Goal: Check status: Check status

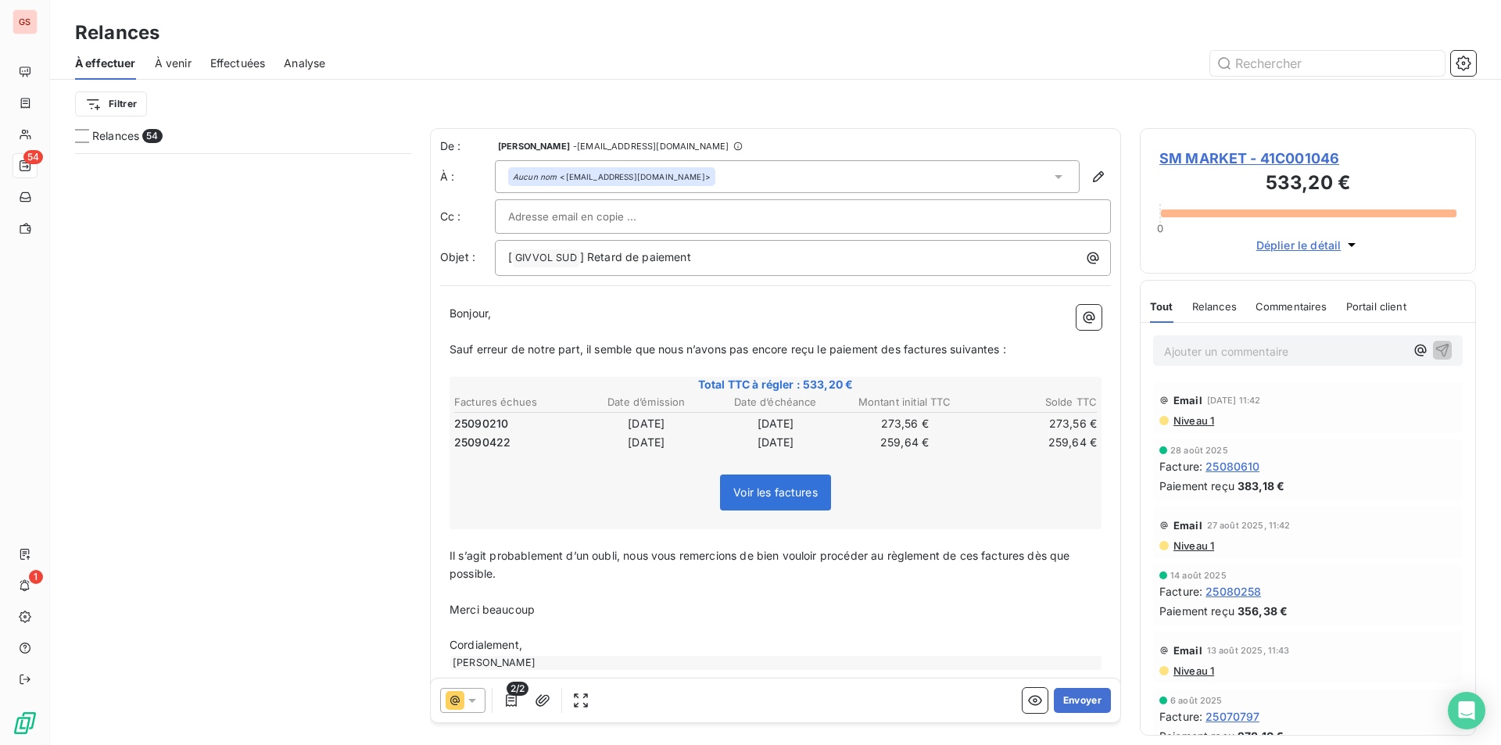
scroll to position [580, 324]
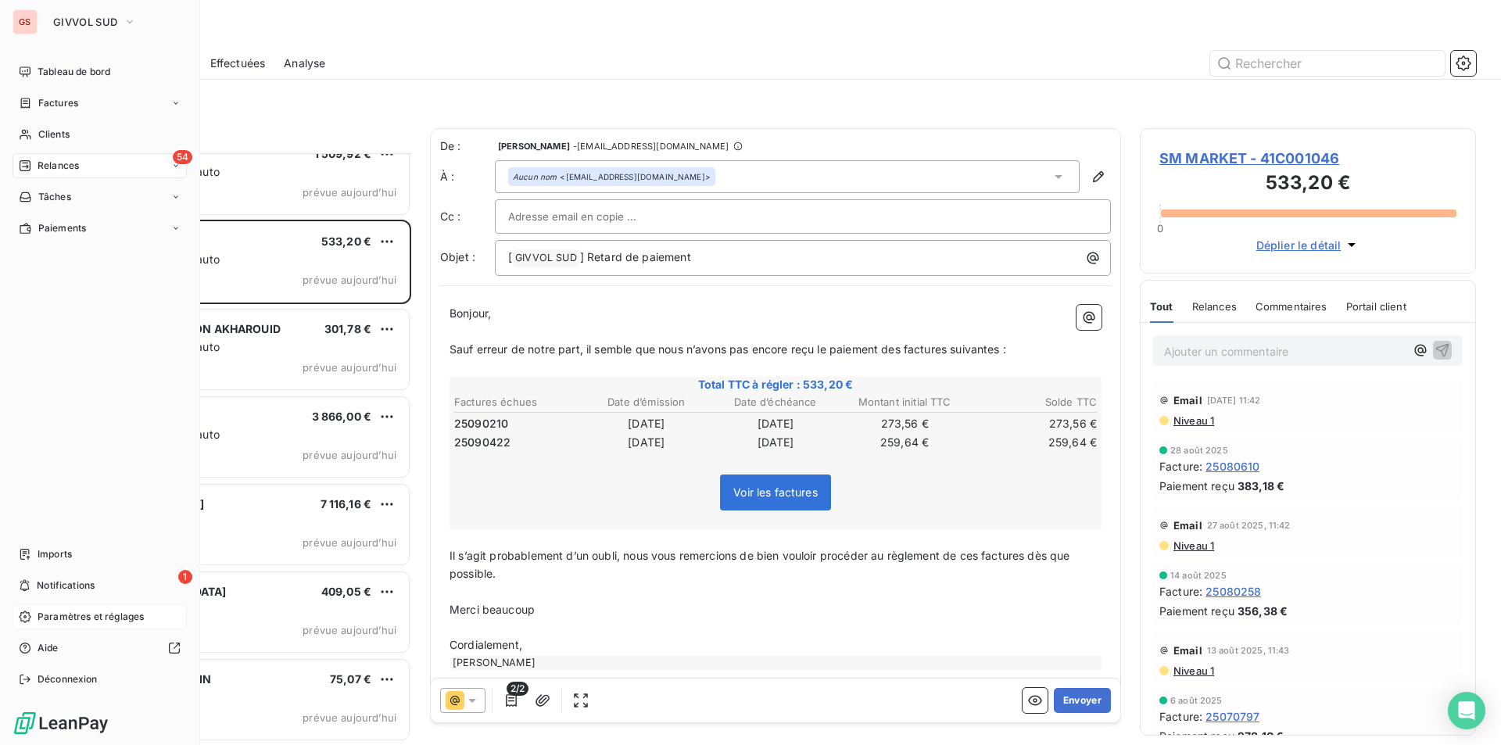
drag, startPoint x: 73, startPoint y: 596, endPoint x: 66, endPoint y: 615, distance: 20.8
click at [66, 614] on nav "Imports 1 Notifications Paramètres et réglages Aide Déconnexion" at bounding box center [100, 617] width 174 height 150
click at [68, 588] on span "Notifications" at bounding box center [66, 586] width 58 height 14
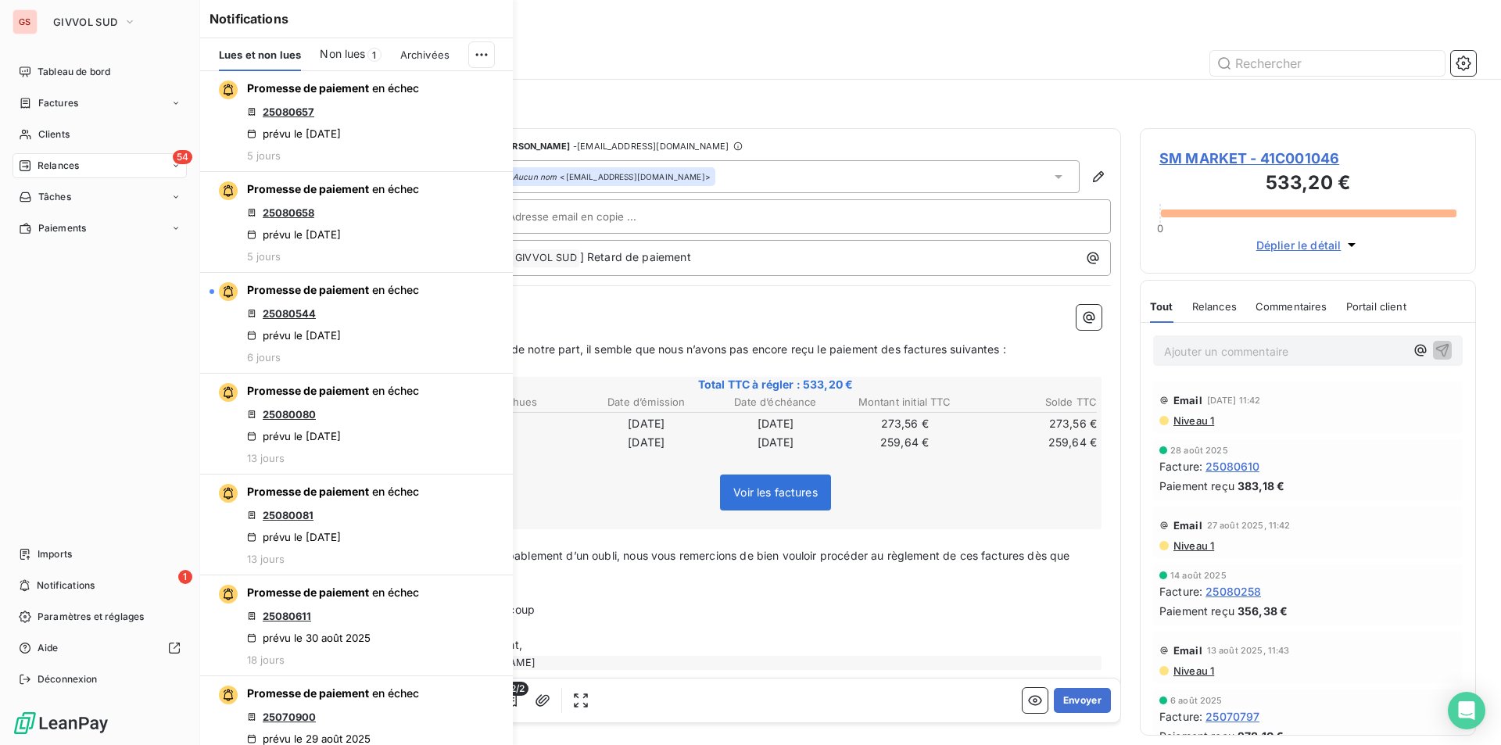
drag, startPoint x: 68, startPoint y: 588, endPoint x: 21, endPoint y: 340, distance: 252.2
click at [21, 340] on div "Tableau de bord Factures Clients 54 Relances Tâches Paiements Imports 1 Notific…" at bounding box center [100, 375] width 174 height 632
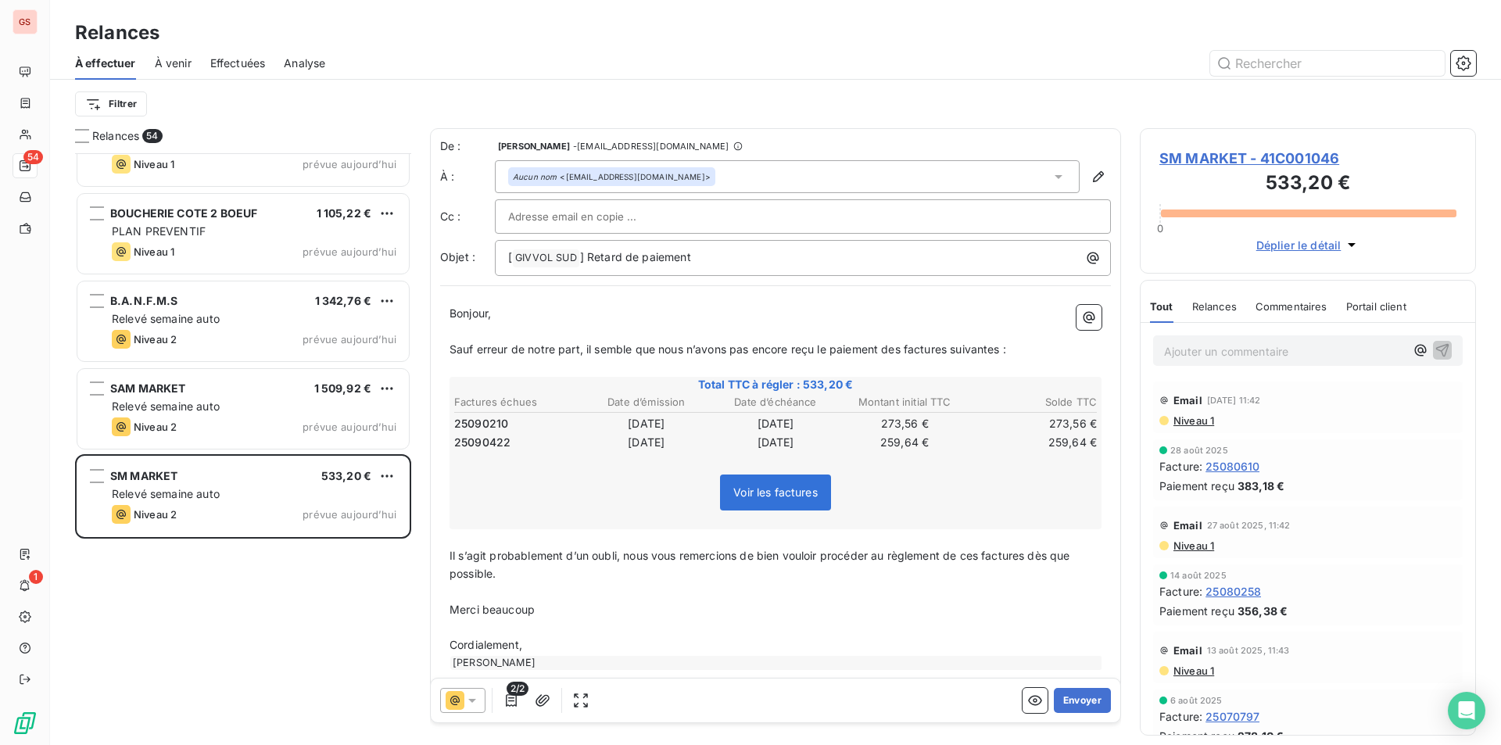
scroll to position [3590, 0]
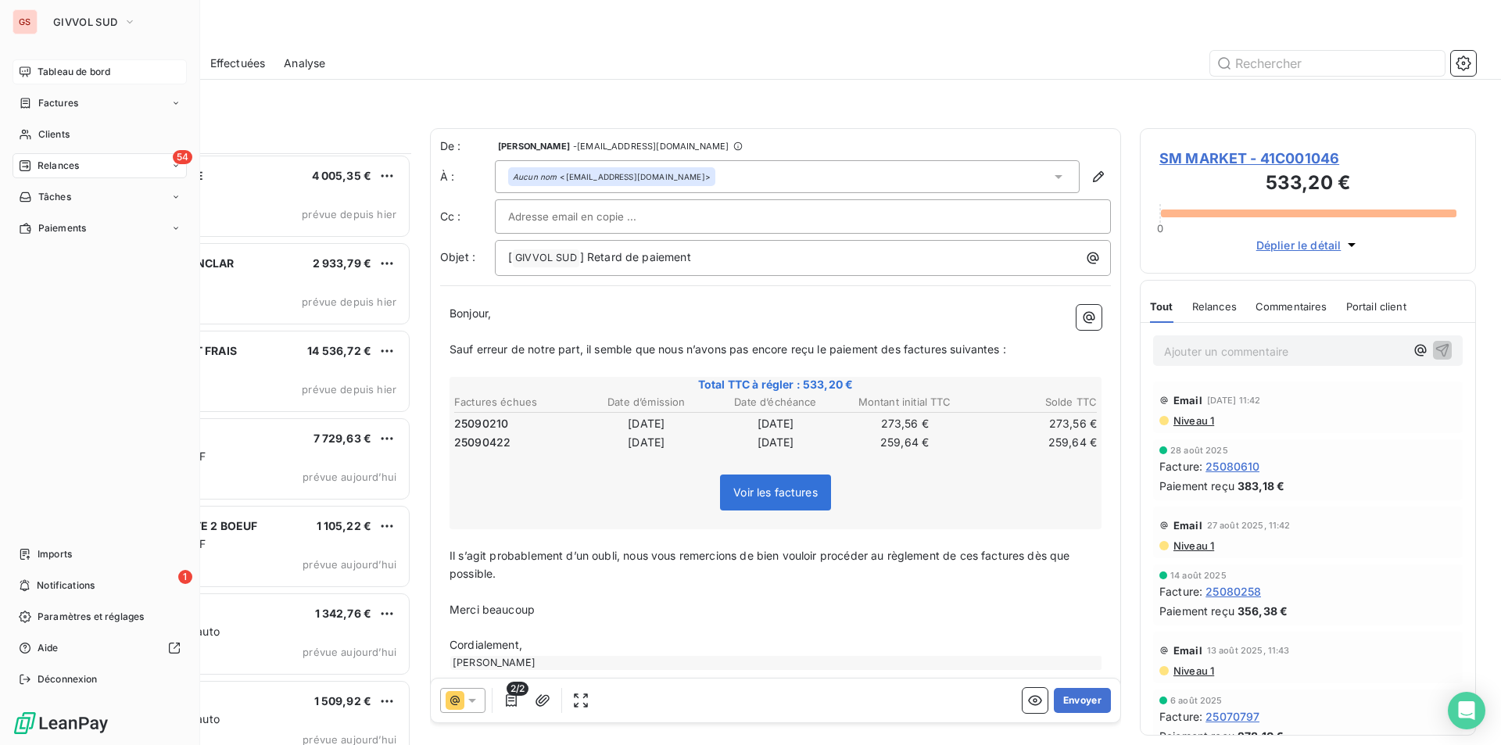
click at [63, 74] on span "Tableau de bord" at bounding box center [74, 72] width 73 height 14
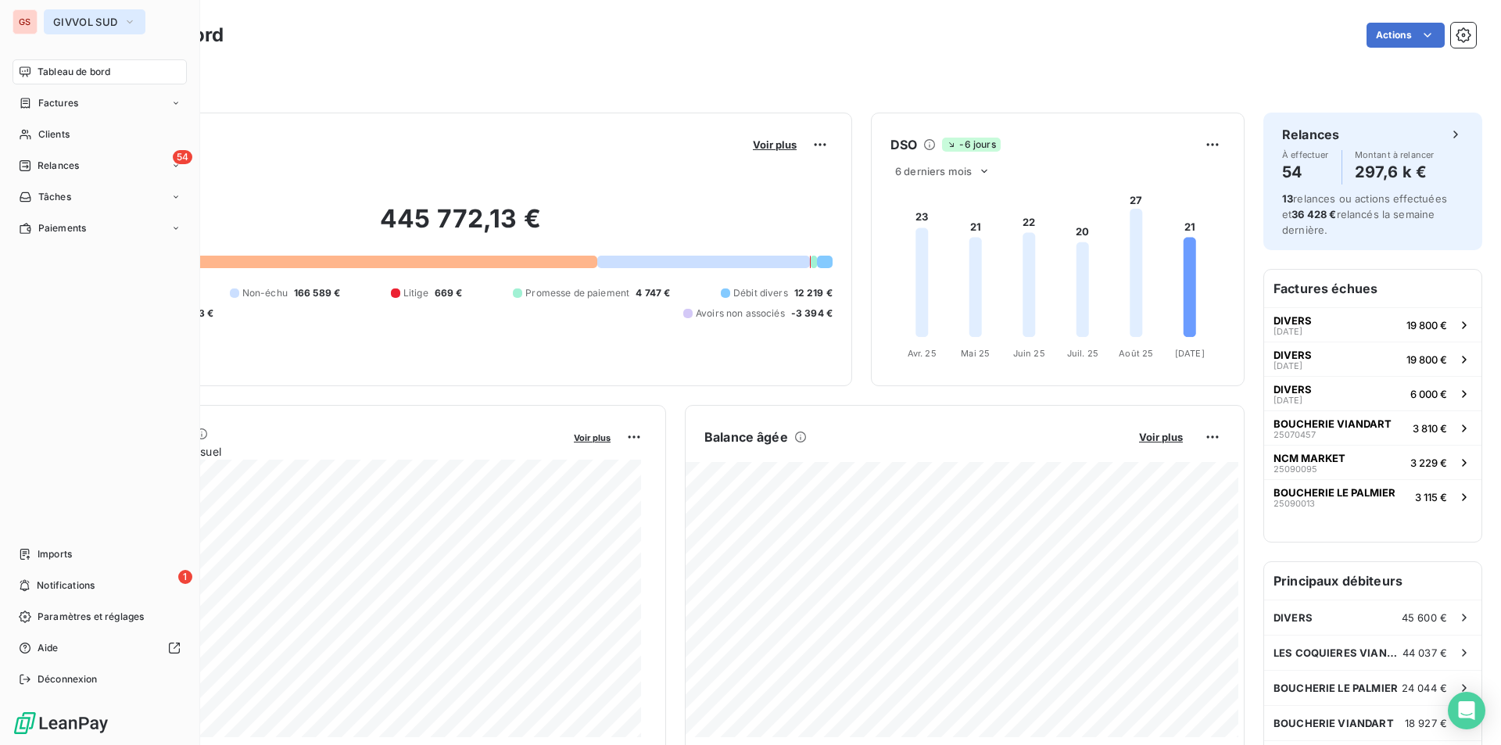
click at [105, 33] on button "GIVVOL SUD" at bounding box center [95, 21] width 102 height 25
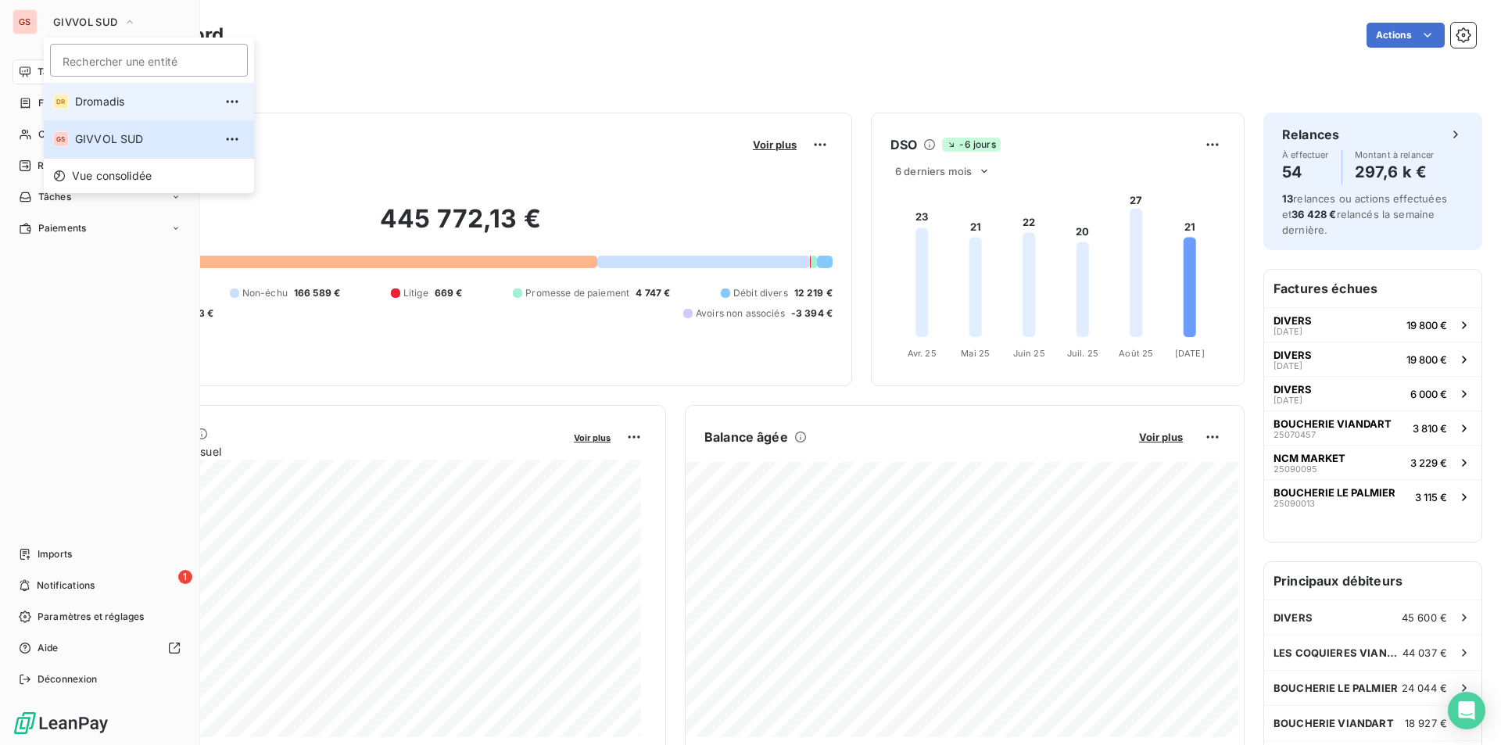
click at [97, 114] on li "DR [PERSON_NAME]" at bounding box center [149, 102] width 210 height 38
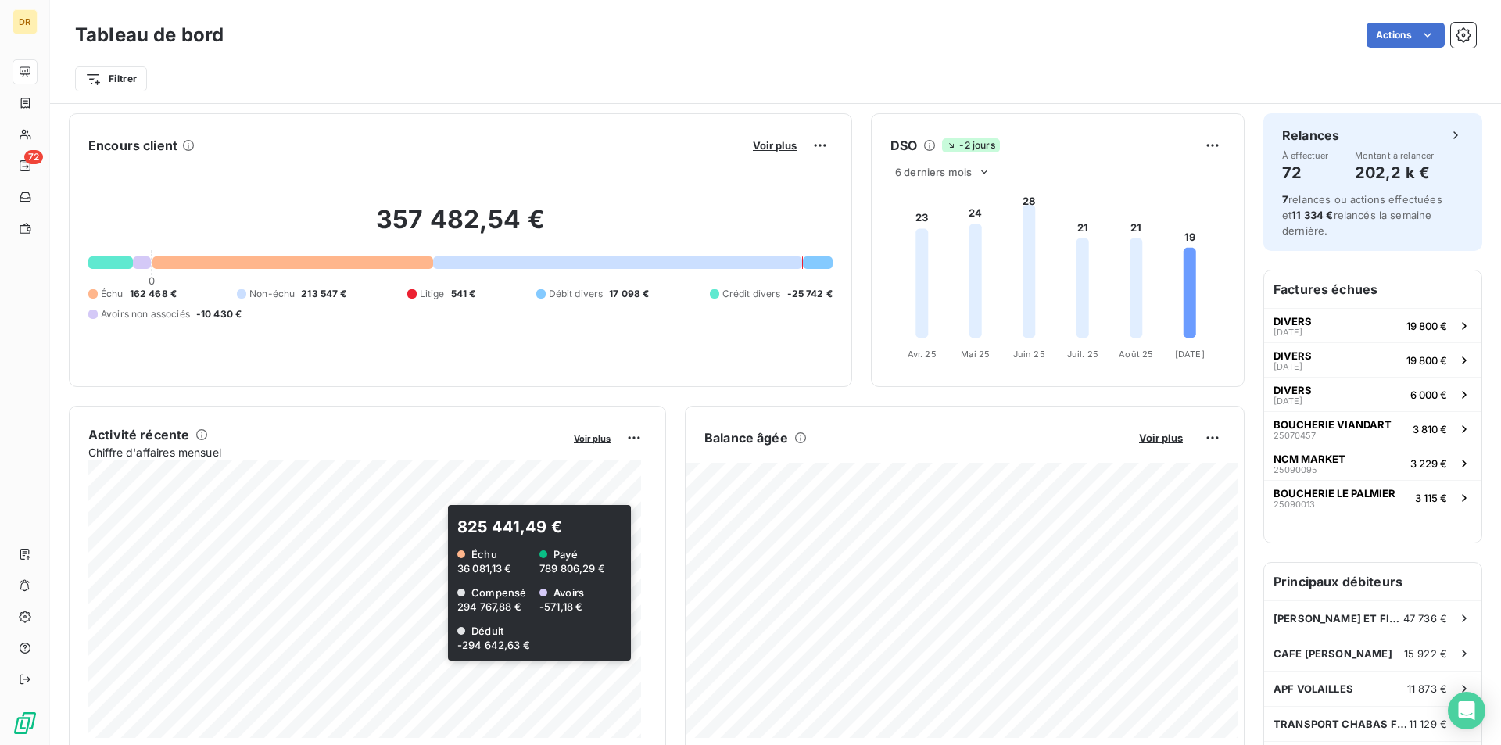
scroll to position [79, 0]
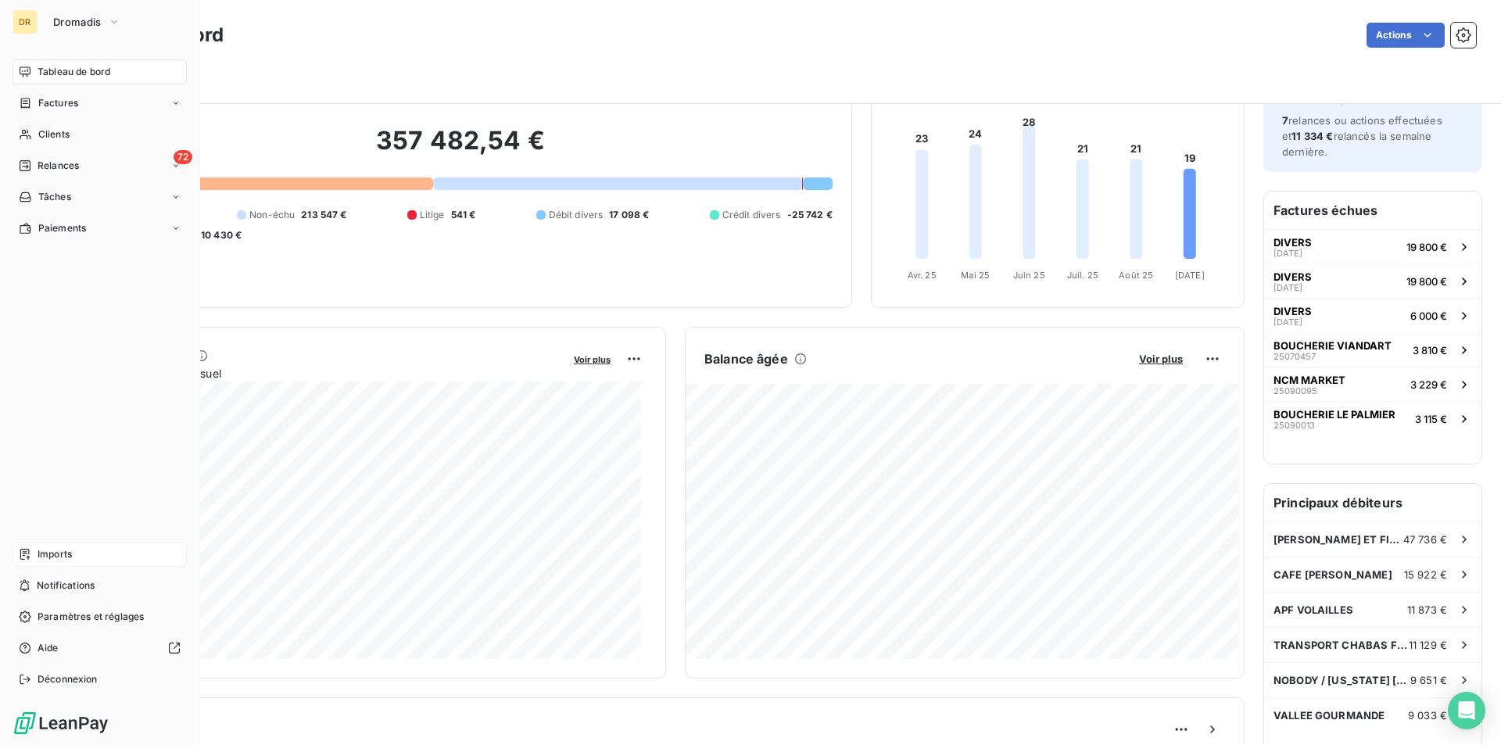
click at [67, 560] on span "Imports" at bounding box center [55, 554] width 34 height 14
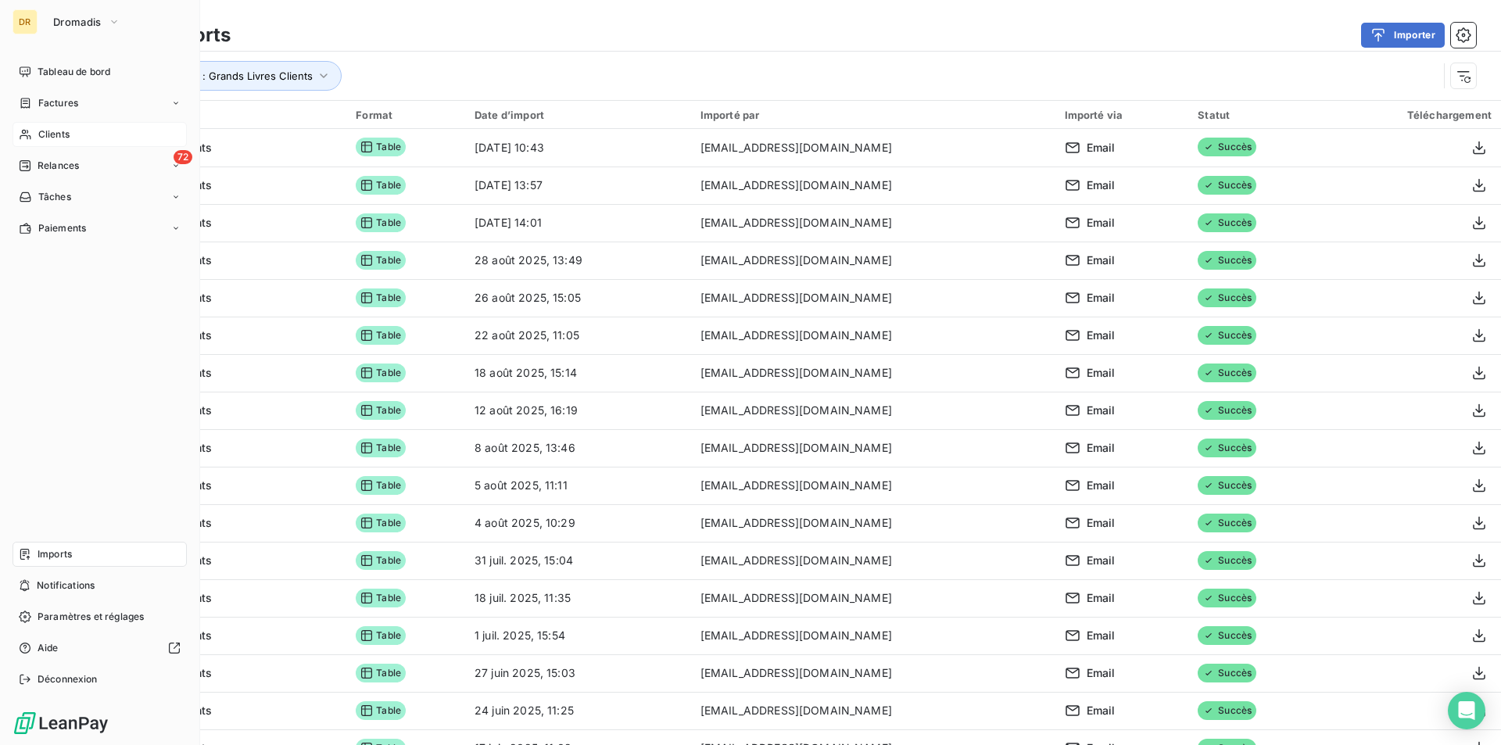
click at [47, 130] on span "Clients" at bounding box center [53, 134] width 31 height 14
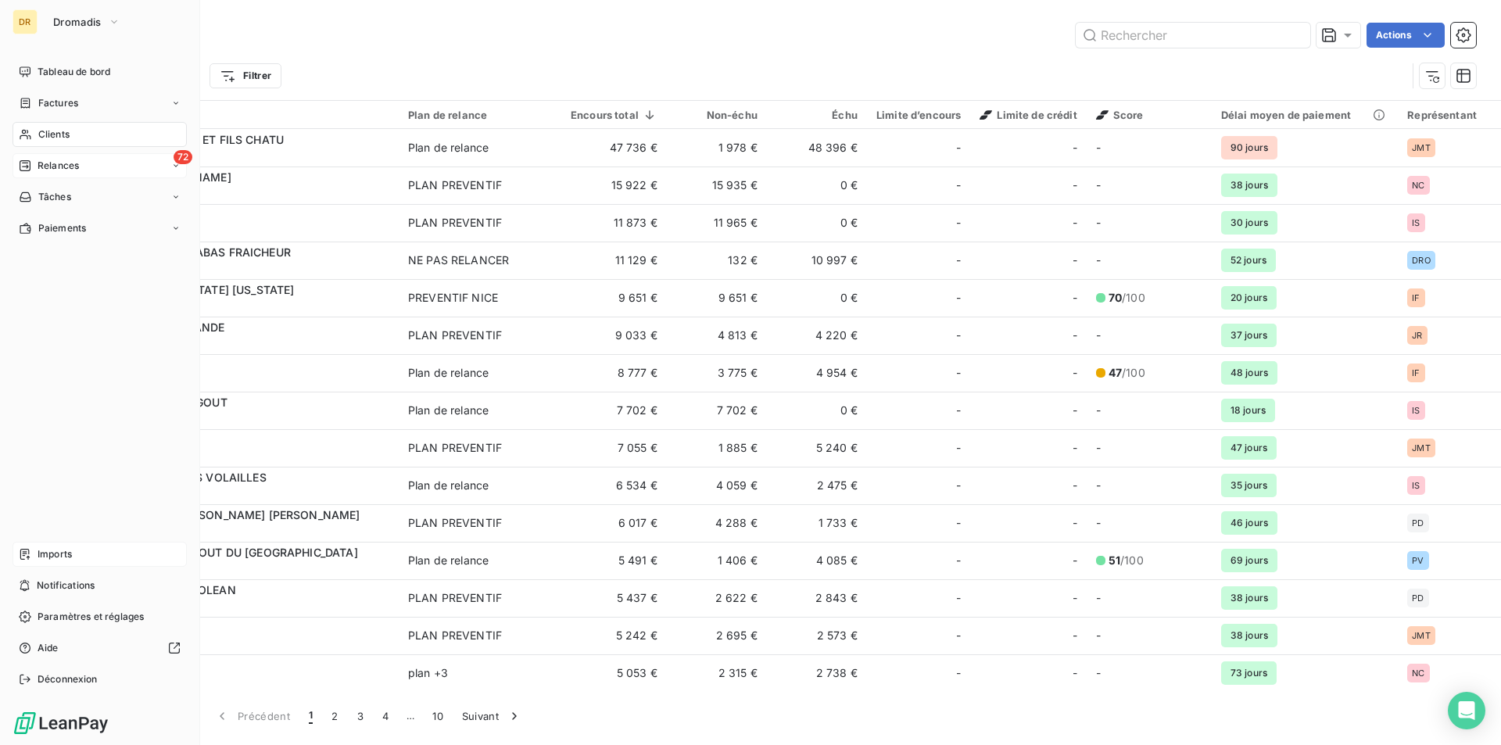
click at [80, 164] on div "72 Relances" at bounding box center [100, 165] width 174 height 25
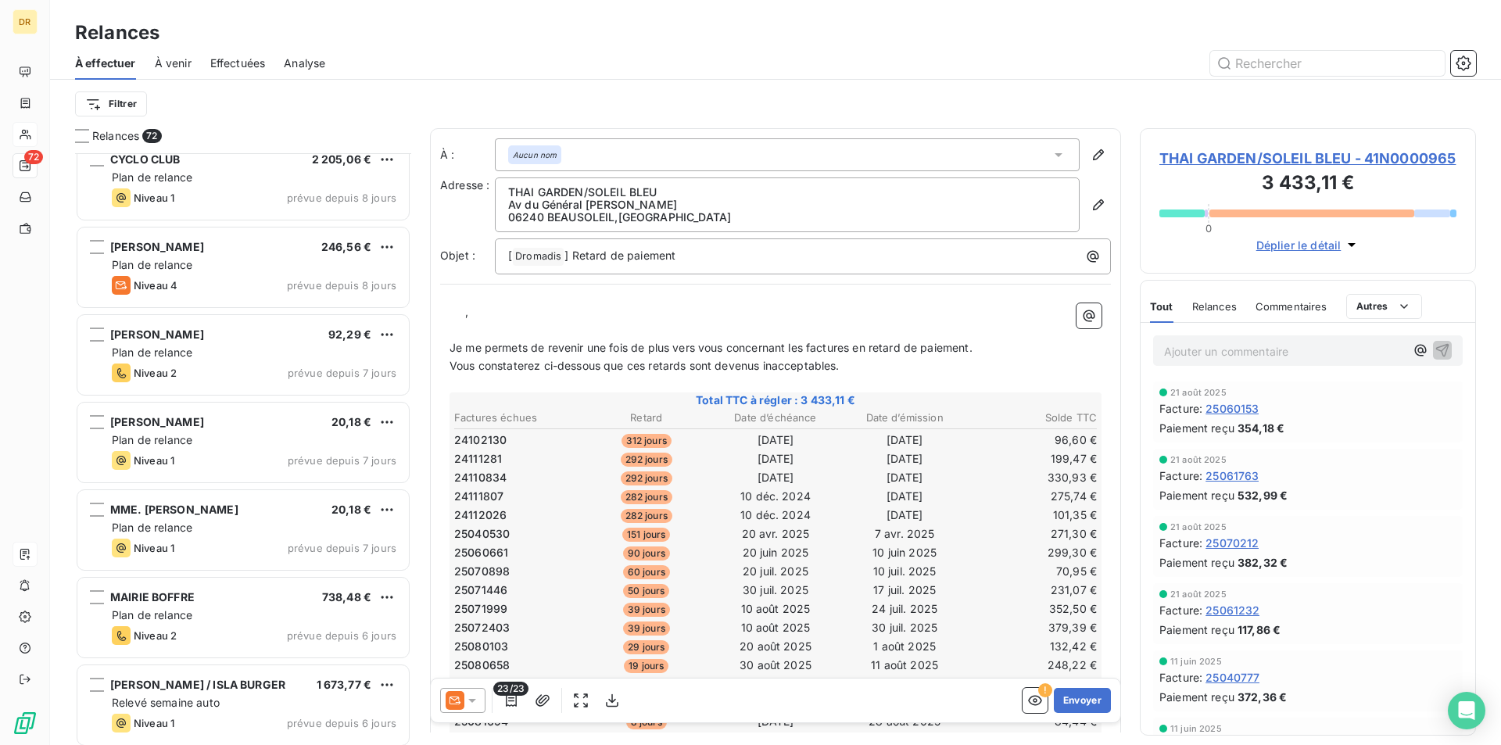
scroll to position [1408, 0]
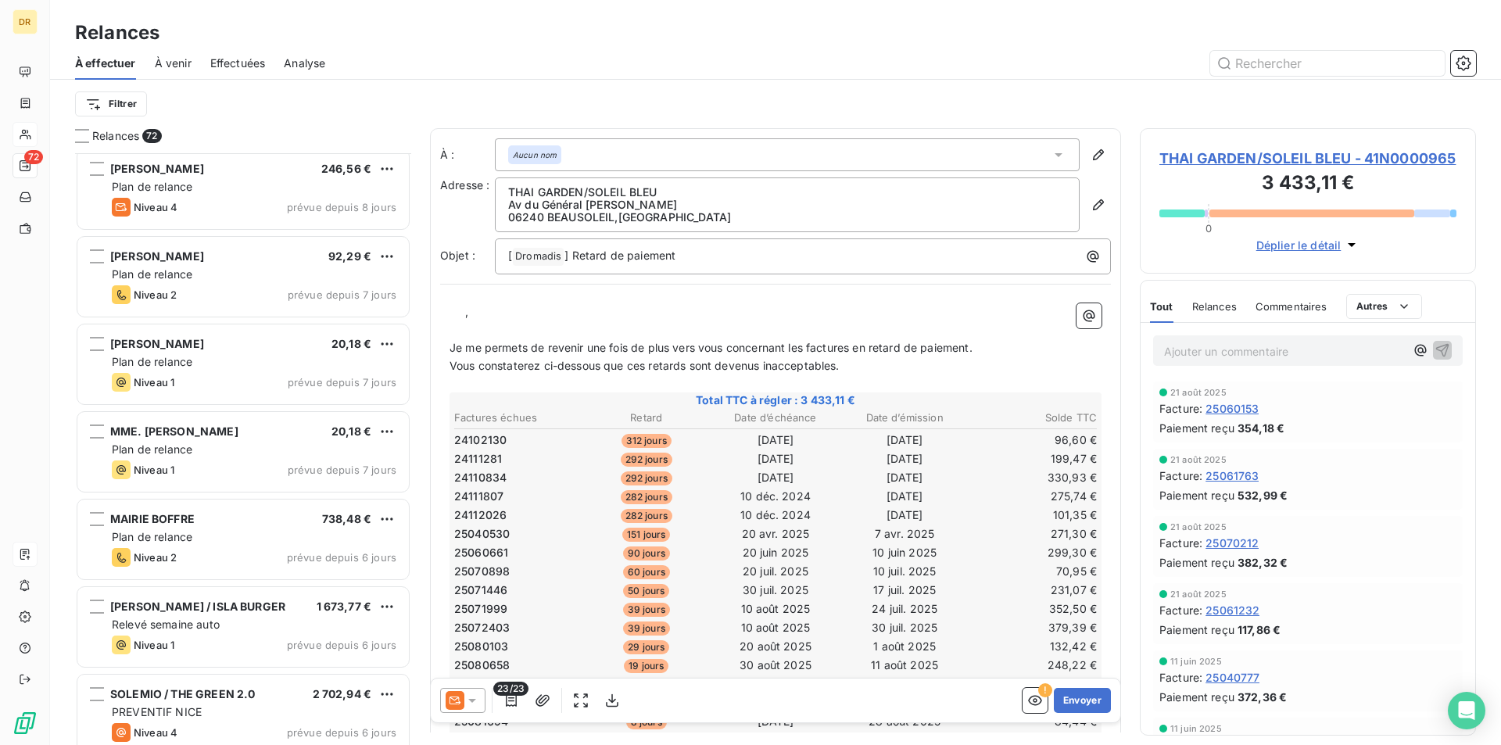
click at [250, 670] on div "[PERSON_NAME] / ISLA BURGER 1 673,77 € Relevé semaine auto Niveau 1 prévue depu…" at bounding box center [243, 629] width 336 height 88
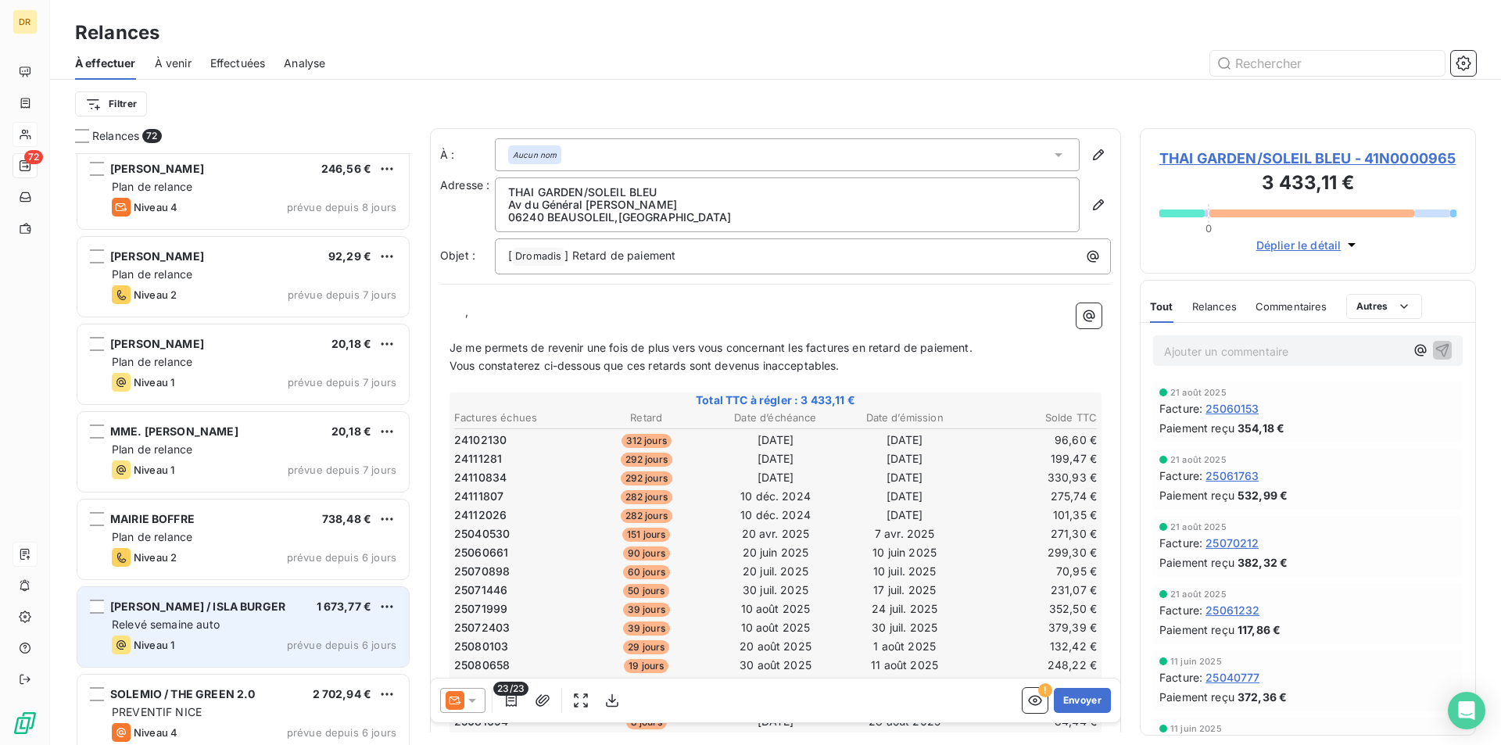
click at [255, 636] on div "Niveau 1 prévue depuis 6 jours" at bounding box center [254, 645] width 285 height 19
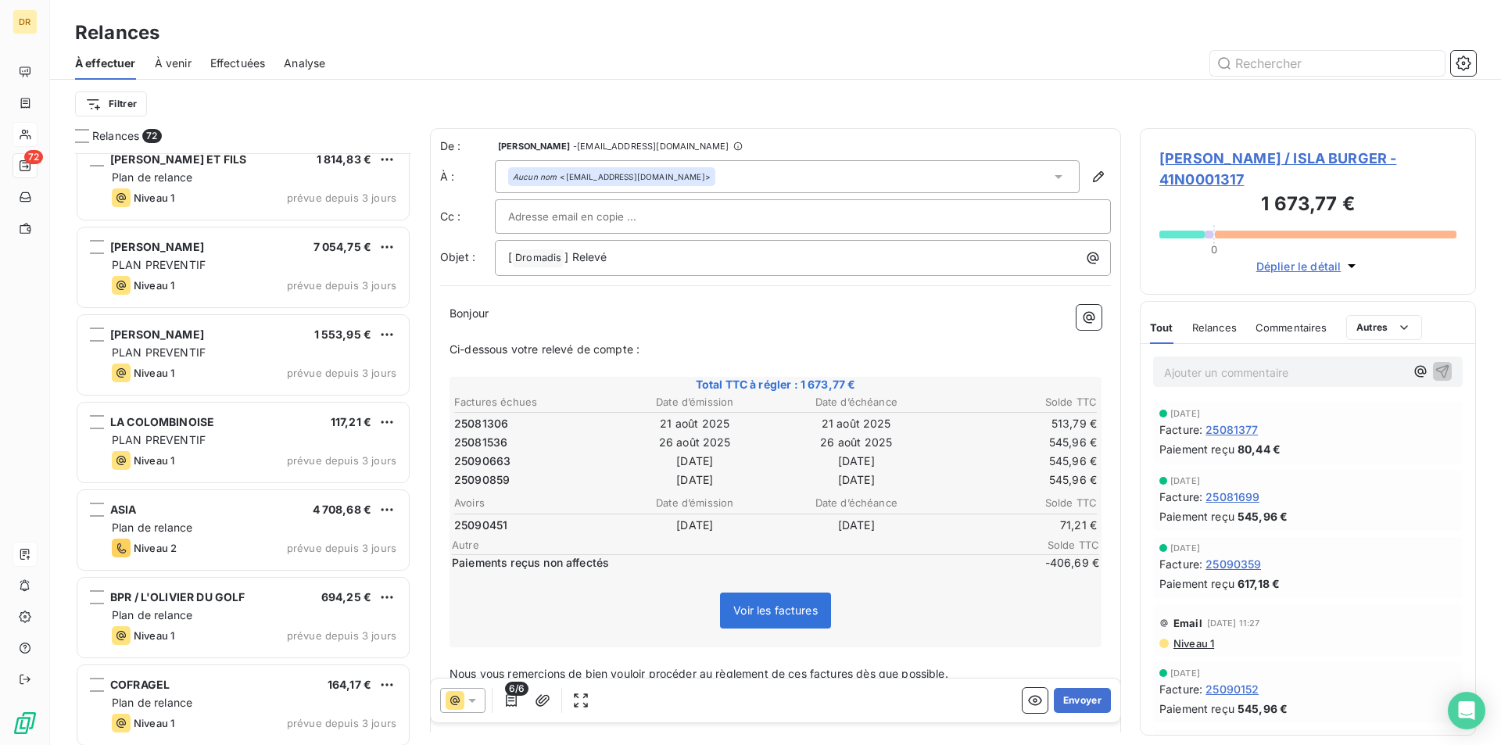
scroll to position [3597, 0]
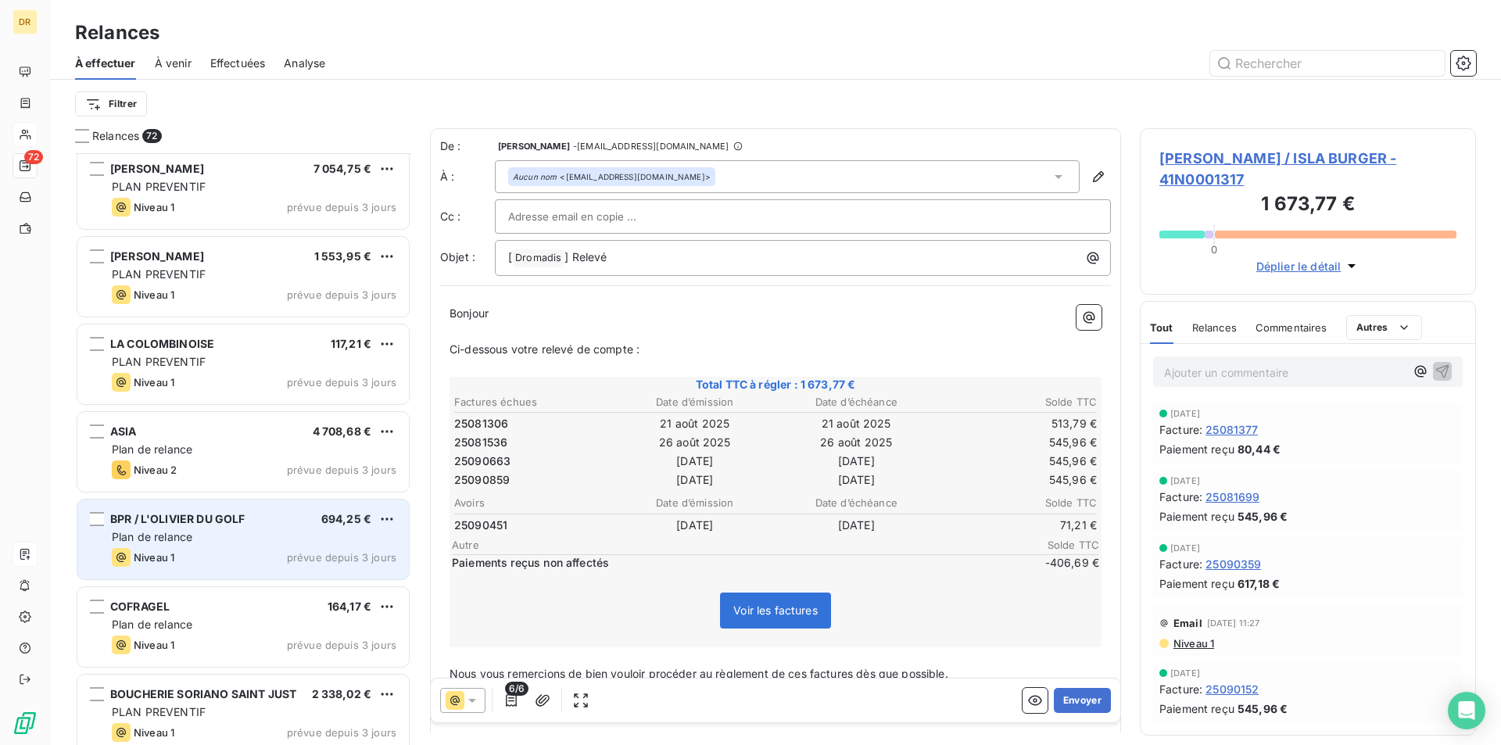
click at [244, 567] on div "BPR / L'OLIVIER DU GOLF 694,25 € Plan de relance Niveau 1 prévue depuis 3 jours" at bounding box center [242, 540] width 331 height 80
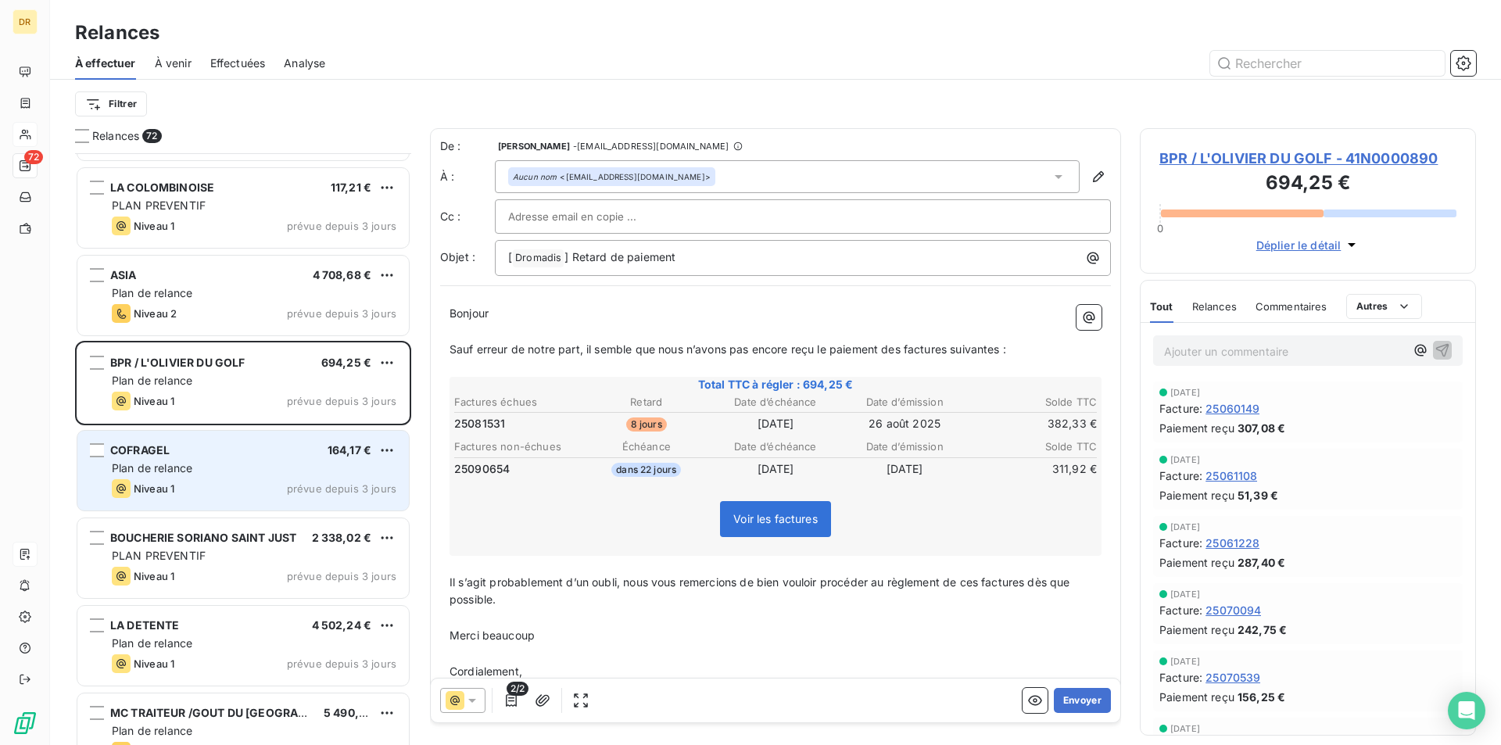
scroll to position [3832, 0]
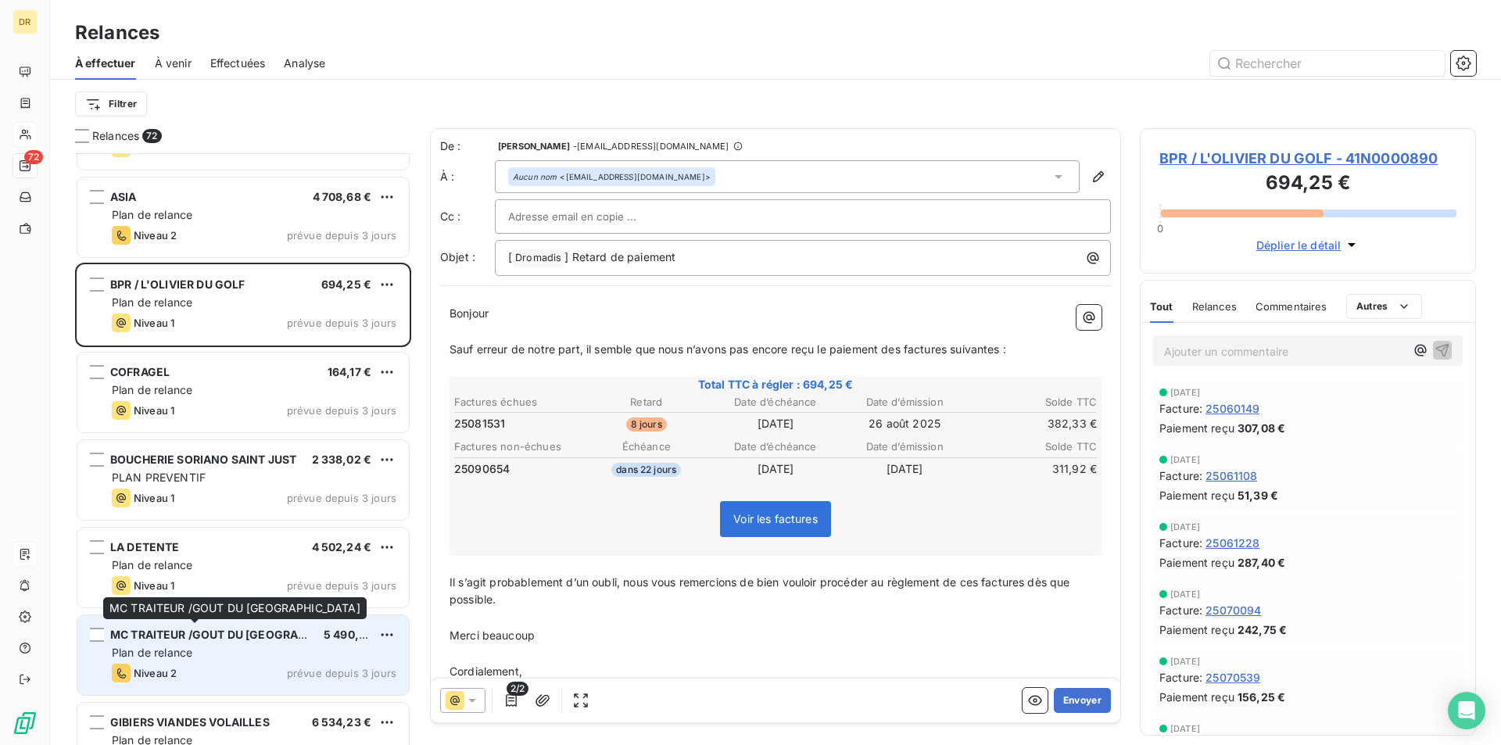
click at [245, 639] on span "MC TRAITEUR /GOUT DU [GEOGRAPHIC_DATA]" at bounding box center [236, 634] width 252 height 13
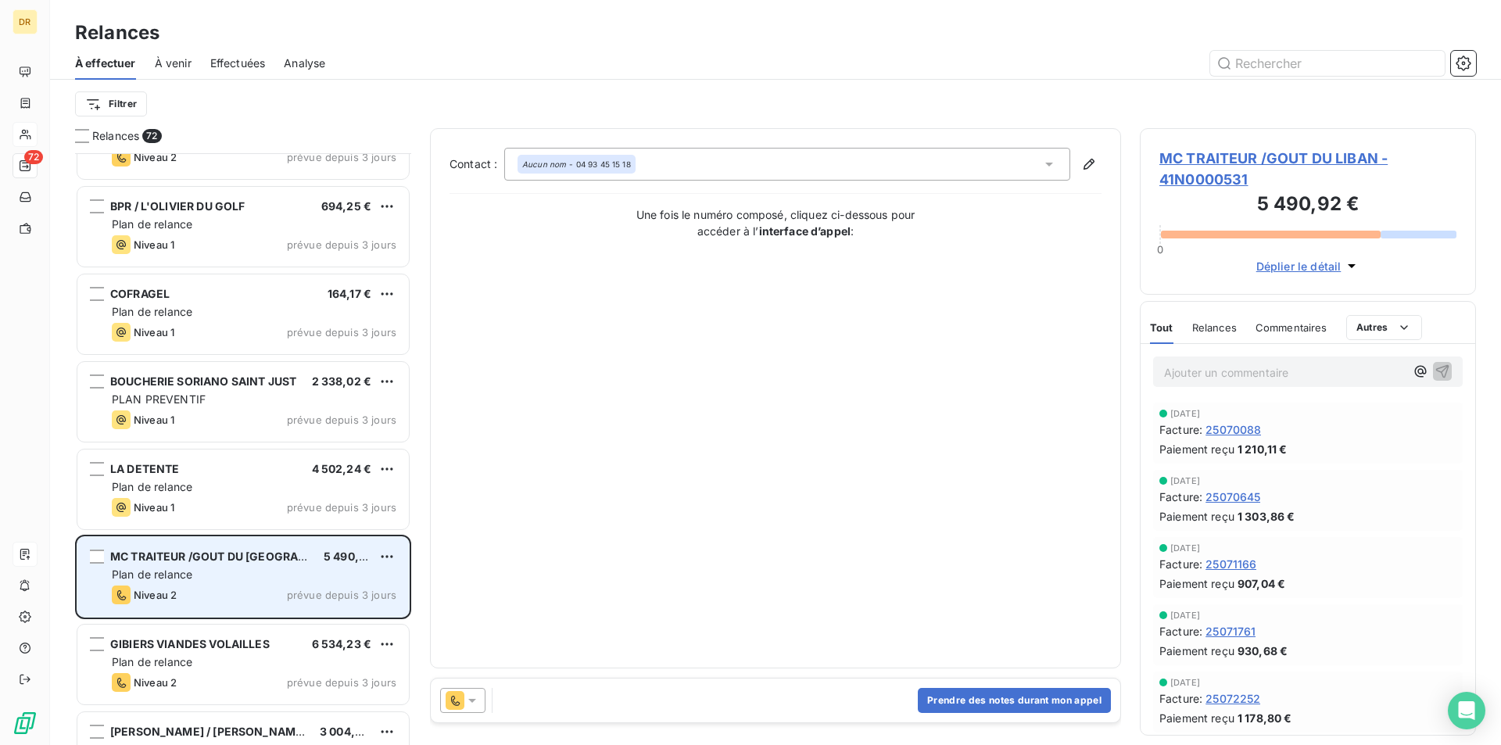
scroll to position [3988, 0]
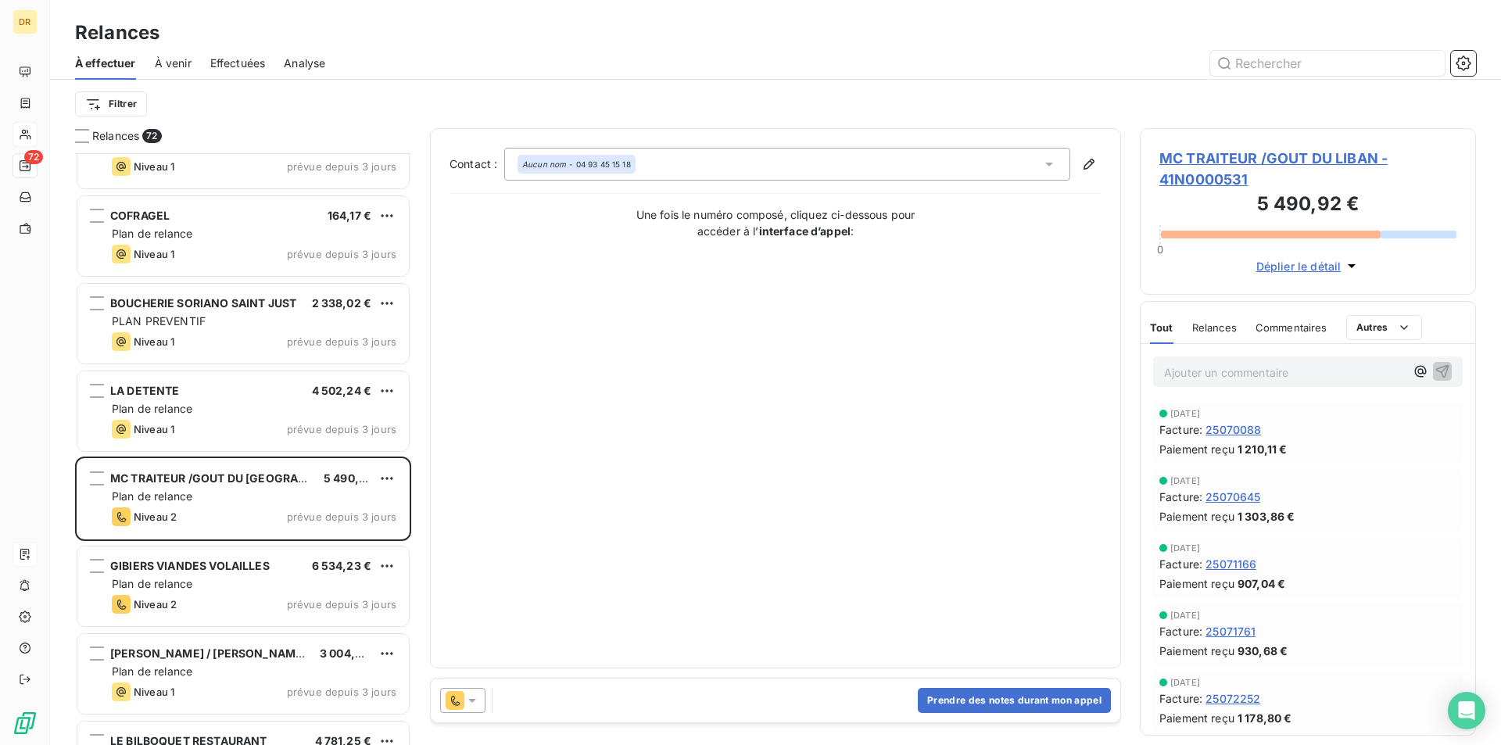
click at [1217, 159] on span "MC TRAITEUR /GOUT DU LIBAN - 41N0000531" at bounding box center [1307, 169] width 297 height 42
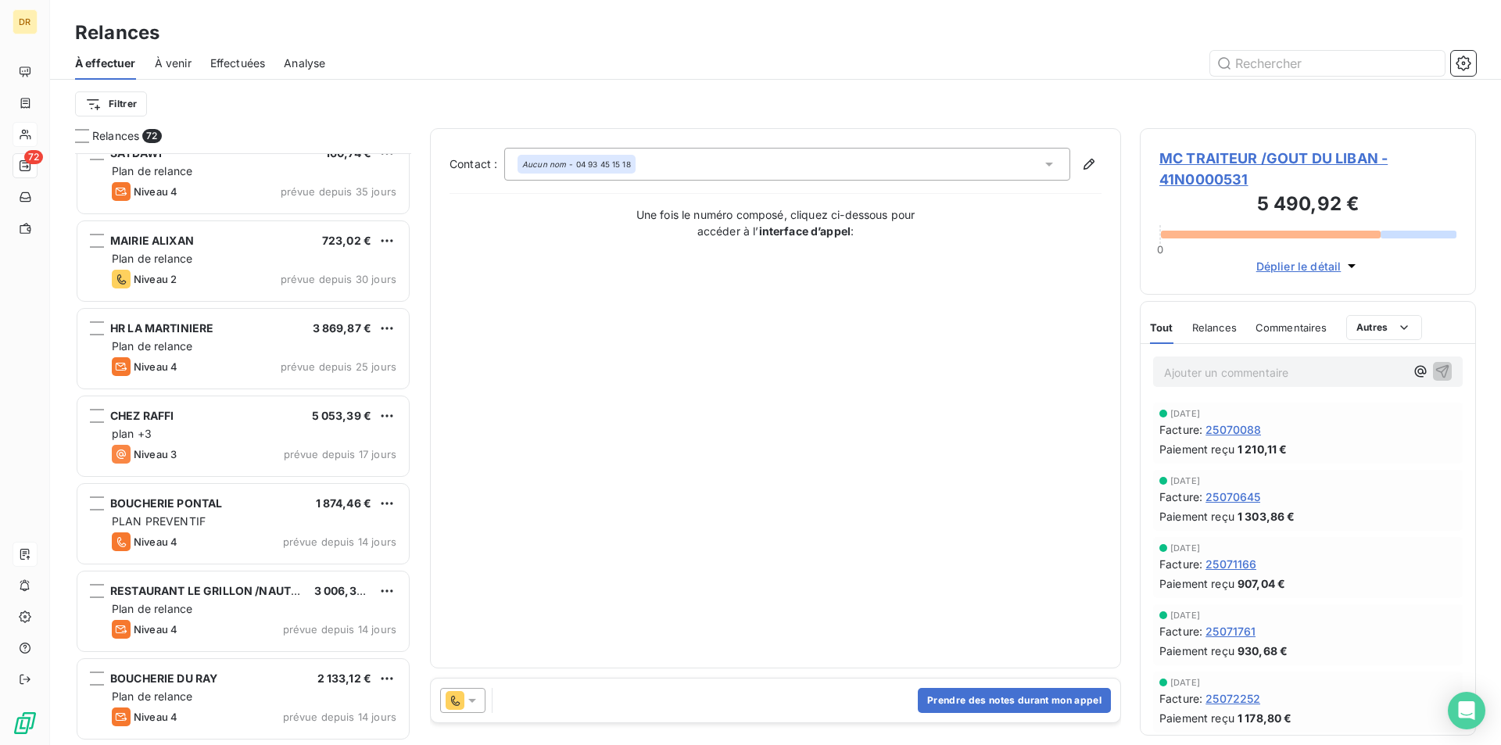
scroll to position [939, 0]
